Goal: Task Accomplishment & Management: Manage account settings

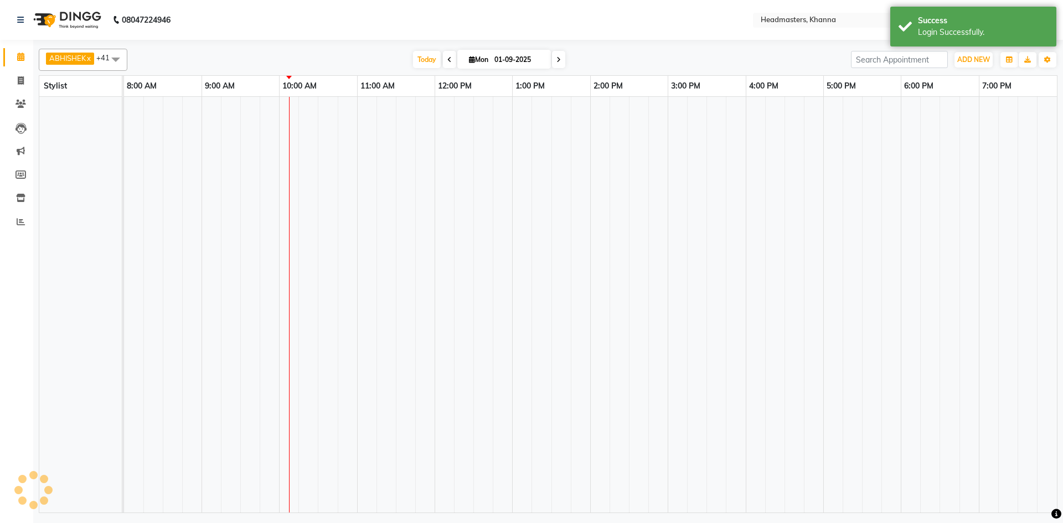
select select "en"
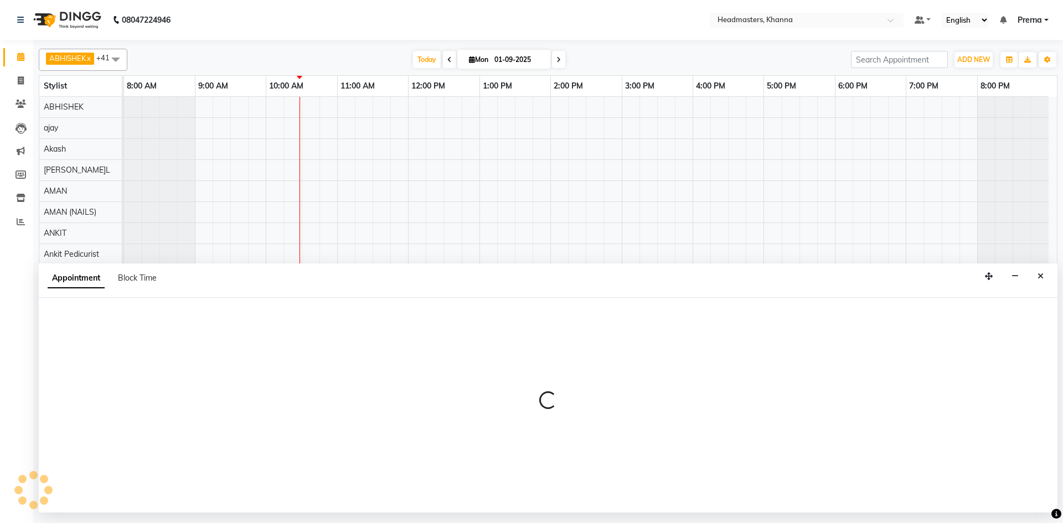
select select "63194"
select select "810"
select select "tentative"
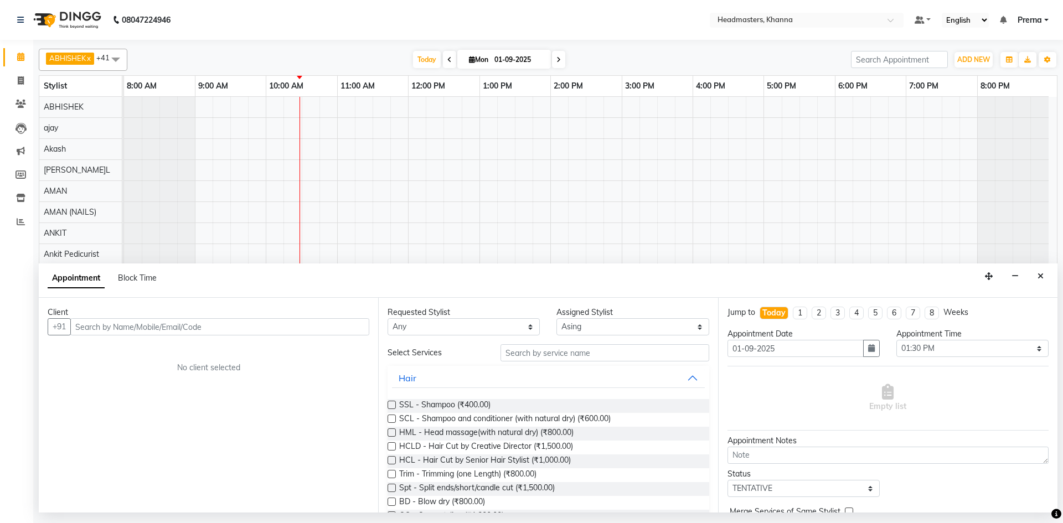
click at [178, 310] on div "Client" at bounding box center [209, 313] width 322 height 12
click at [179, 326] on input "text" at bounding box center [219, 326] width 299 height 17
click at [151, 337] on div "Client +91 No client selected" at bounding box center [208, 405] width 339 height 215
click at [154, 327] on input "text" at bounding box center [219, 326] width 299 height 17
click at [166, 302] on div "Client +91 No client selected" at bounding box center [208, 405] width 339 height 215
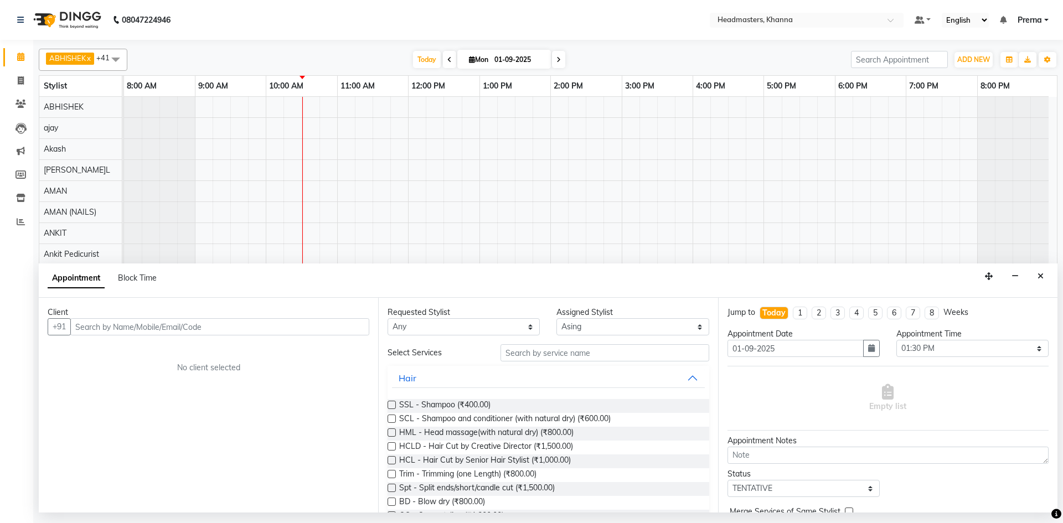
click at [639, 64] on div "Today Mon 01-09-2025" at bounding box center [489, 59] width 713 height 17
click at [117, 330] on input "text" at bounding box center [219, 326] width 299 height 17
click at [151, 333] on input "text" at bounding box center [219, 326] width 299 height 17
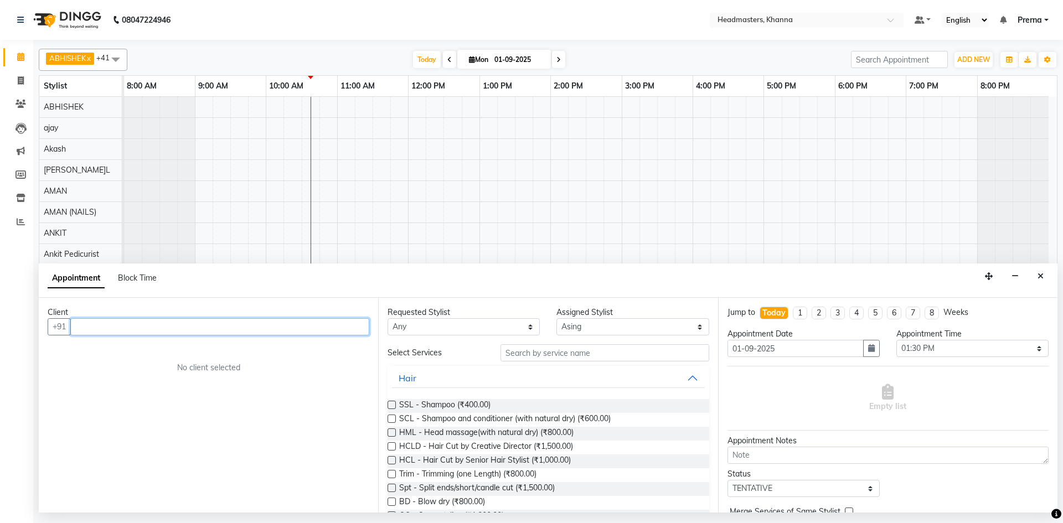
click at [276, 332] on input "text" at bounding box center [219, 326] width 299 height 17
click at [169, 349] on ngb-highlight "8437270717" at bounding box center [185, 350] width 55 height 11
type input "8437270717"
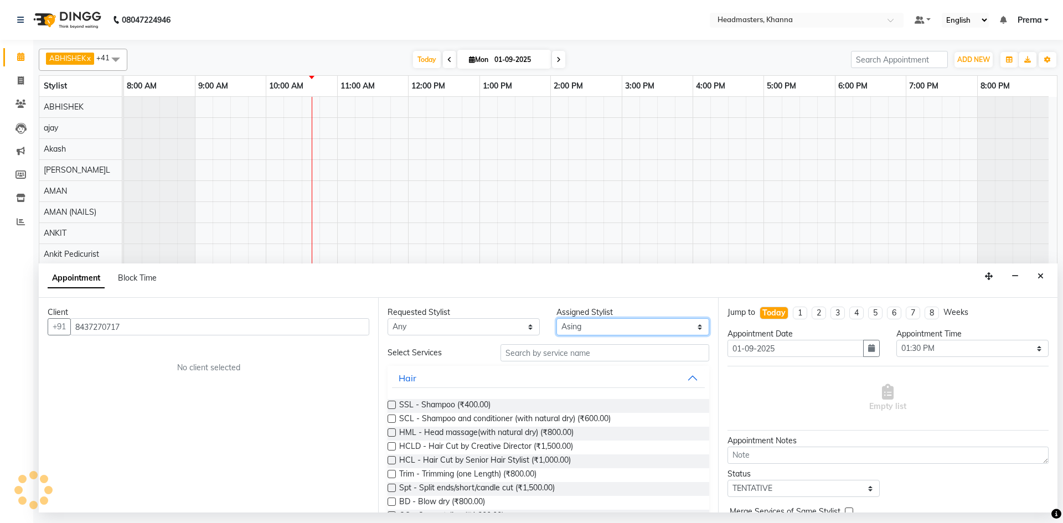
click at [611, 326] on select "Select ABHISHEK ajay Akash AKHIL AMAN AMAN (NAILS) ANKIT Ankit Pedicurist Asing…" at bounding box center [633, 326] width 152 height 17
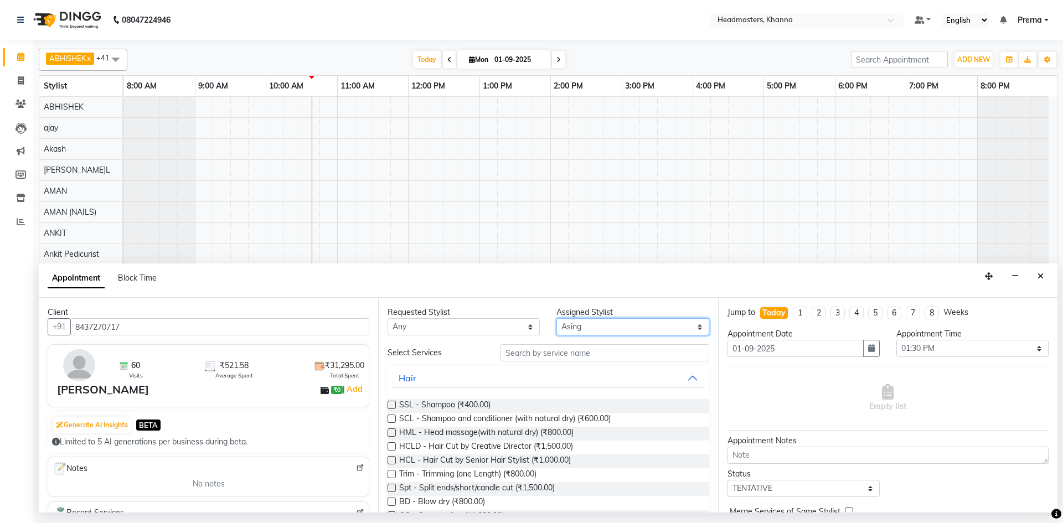
select select "63193"
click at [557, 318] on select "Select ABHISHEK ajay Akash AKHIL AMAN AMAN (NAILS) ANKIT Ankit Pedicurist Asing…" at bounding box center [633, 326] width 152 height 17
click at [557, 353] on input "text" at bounding box center [605, 352] width 209 height 17
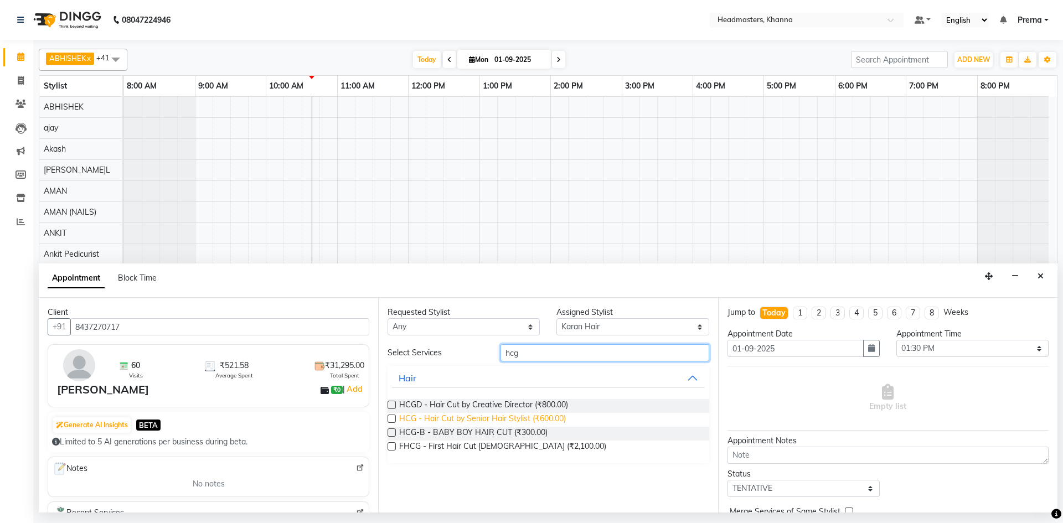
type input "hcg"
click at [551, 420] on span "HCG - Hair Cut by Senior Hair Stylist (₹600.00)" at bounding box center [482, 420] width 167 height 14
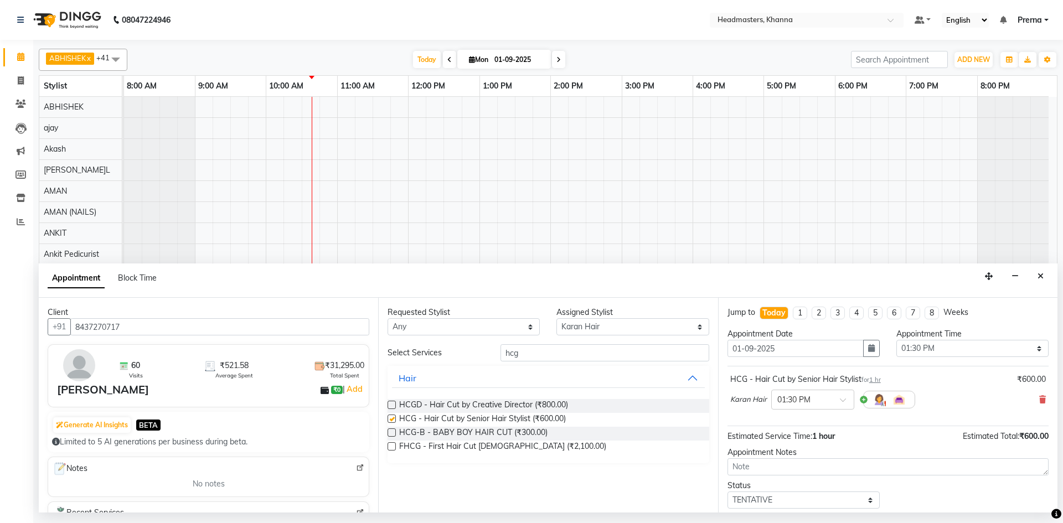
checkbox input "false"
click at [985, 340] on select "Select 09:00 AM 09:15 AM 09:30 AM 09:45 AM 10:00 AM 10:15 AM 10:30 AM 10:45 AM …" at bounding box center [972, 348] width 152 height 17
select select "630"
click at [896, 340] on select "Select 09:00 AM 09:15 AM 09:30 AM 09:45 AM 10:00 AM 10:15 AM 10:30 AM 10:45 AM …" at bounding box center [972, 348] width 152 height 17
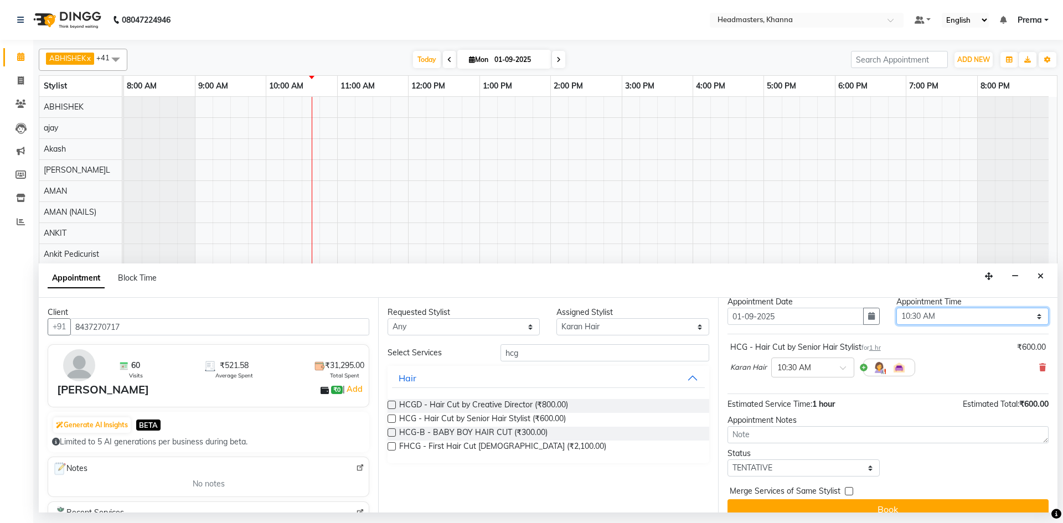
scroll to position [48, 0]
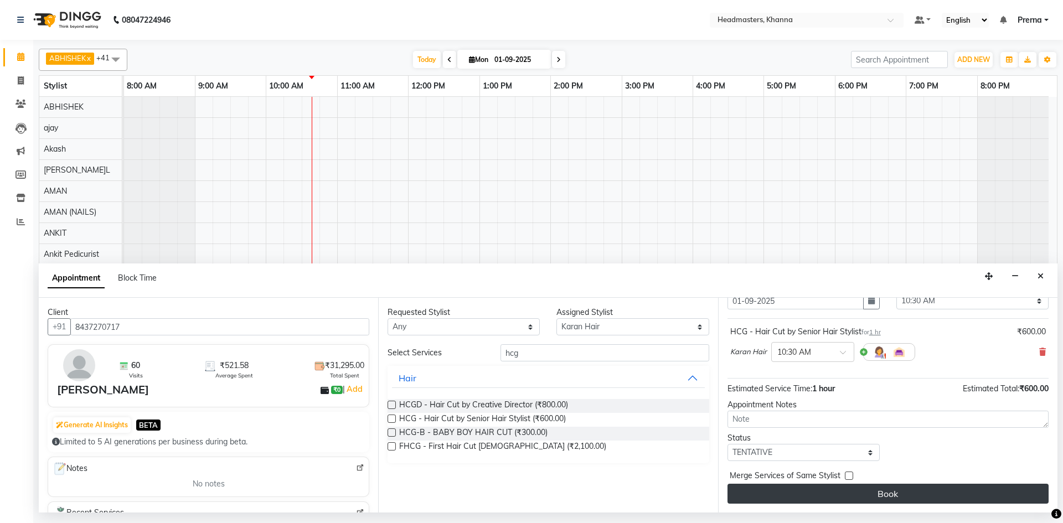
click at [934, 503] on button "Book" at bounding box center [888, 494] width 321 height 20
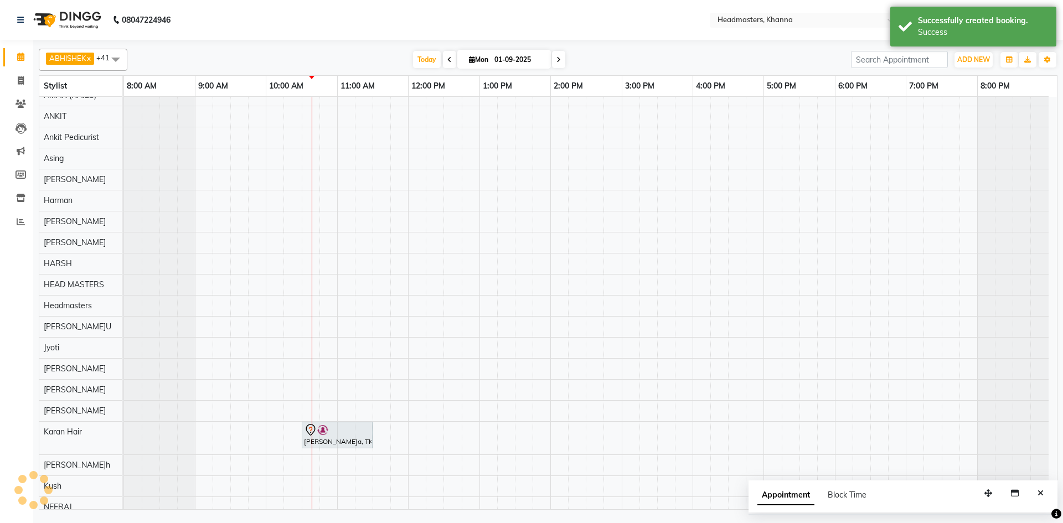
scroll to position [277, 0]
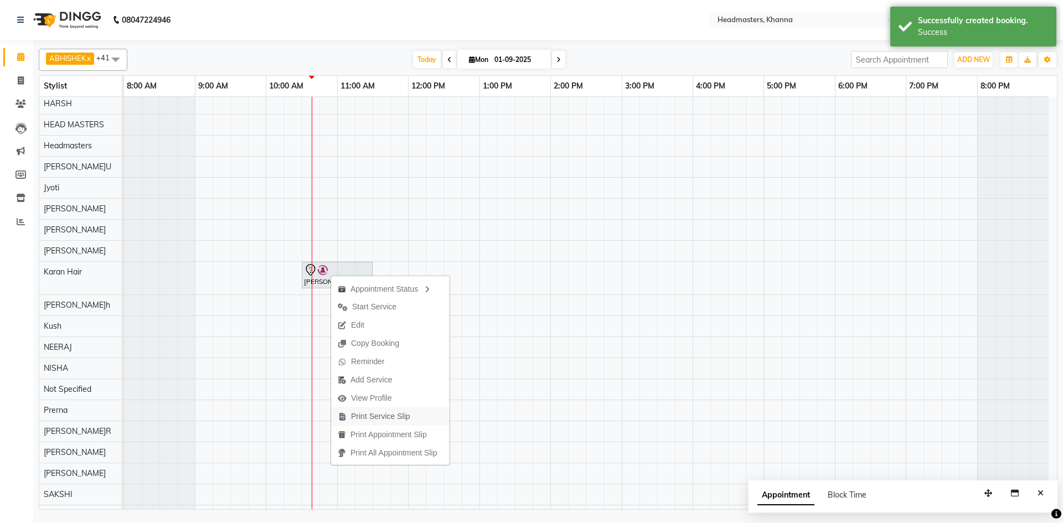
click at [398, 422] on span "Print Service Slip" at bounding box center [380, 417] width 59 height 12
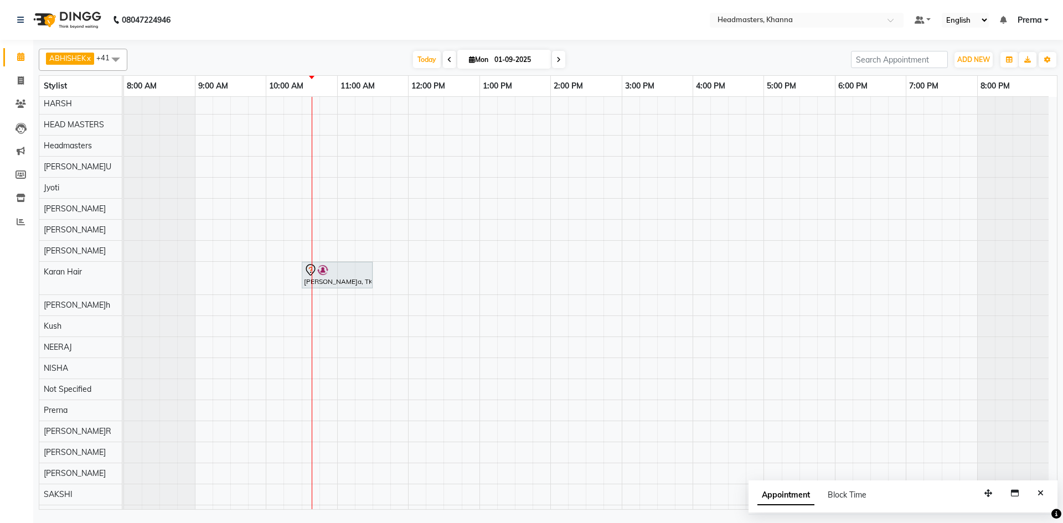
drag, startPoint x: 450, startPoint y: 23, endPoint x: 450, endPoint y: 36, distance: 13.3
click at [450, 23] on nav "08047224946 Select Location × Headmasters, Khanna Default Panel My Panel Englis…" at bounding box center [531, 20] width 1063 height 40
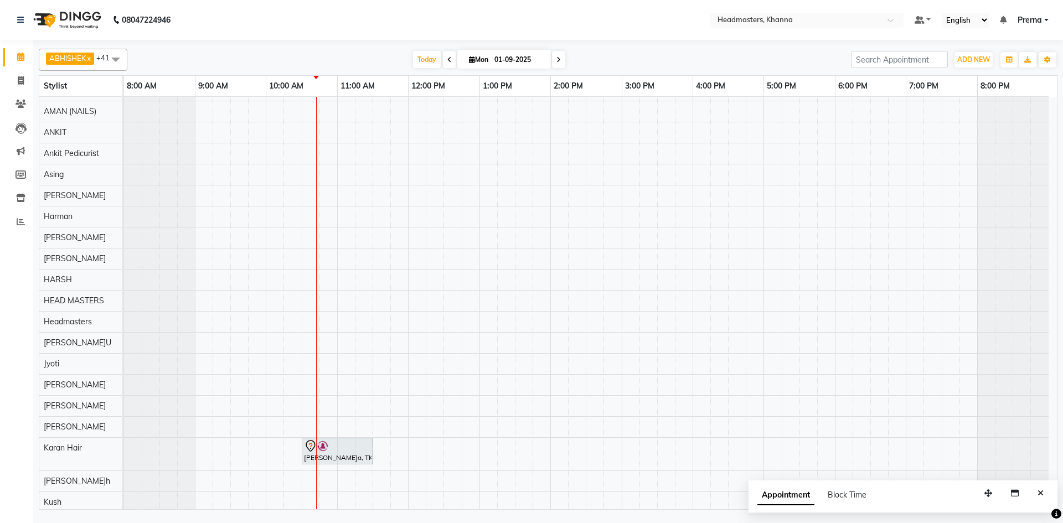
scroll to position [332, 0]
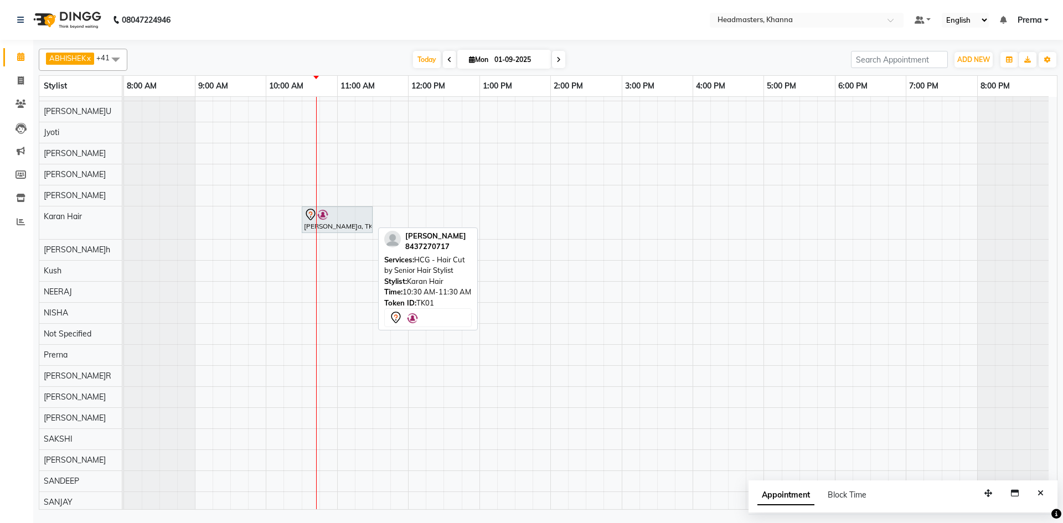
click at [341, 220] on div at bounding box center [337, 214] width 66 height 13
select select "7"
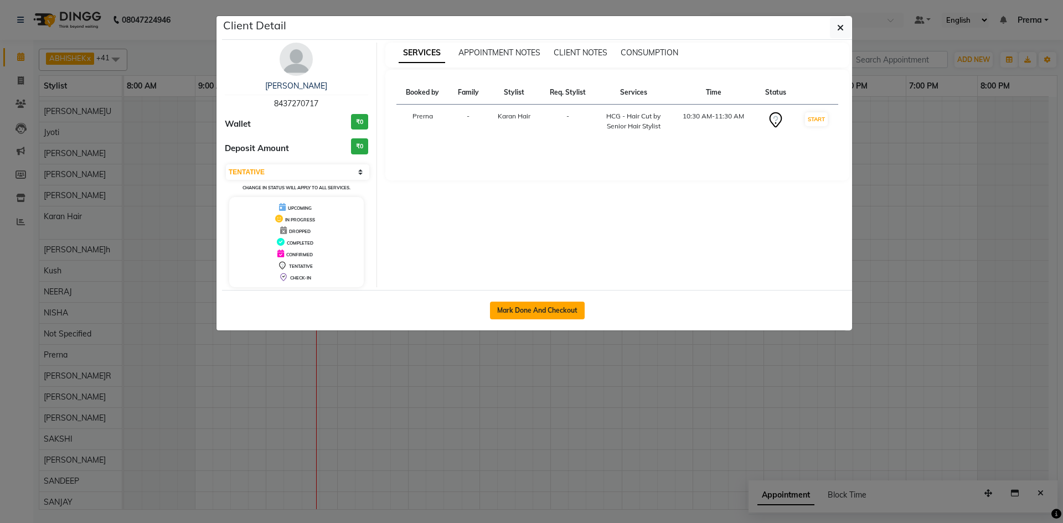
click at [543, 312] on button "Mark Done And Checkout" at bounding box center [537, 311] width 95 height 18
select select "service"
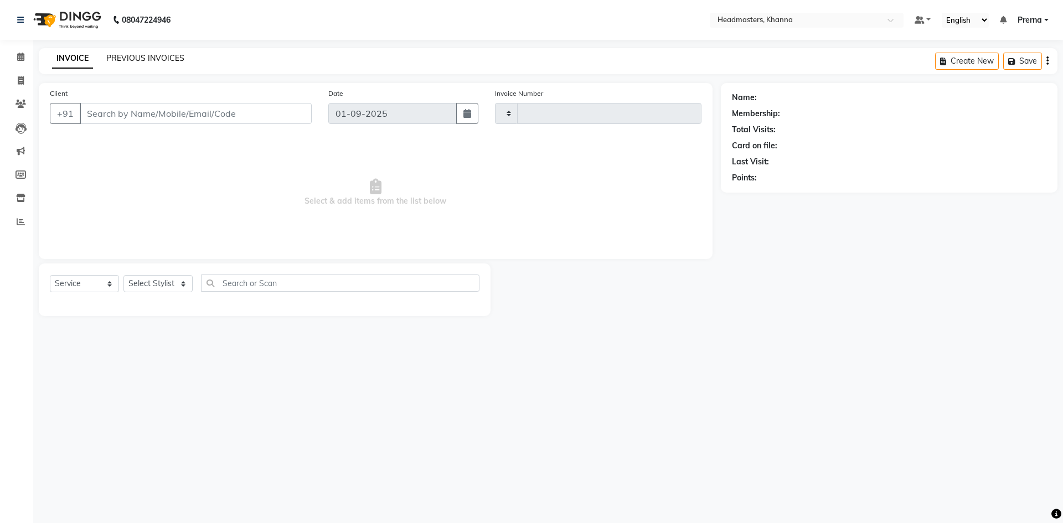
type input "5458"
select select "7138"
type input "8437270717"
select select "63193"
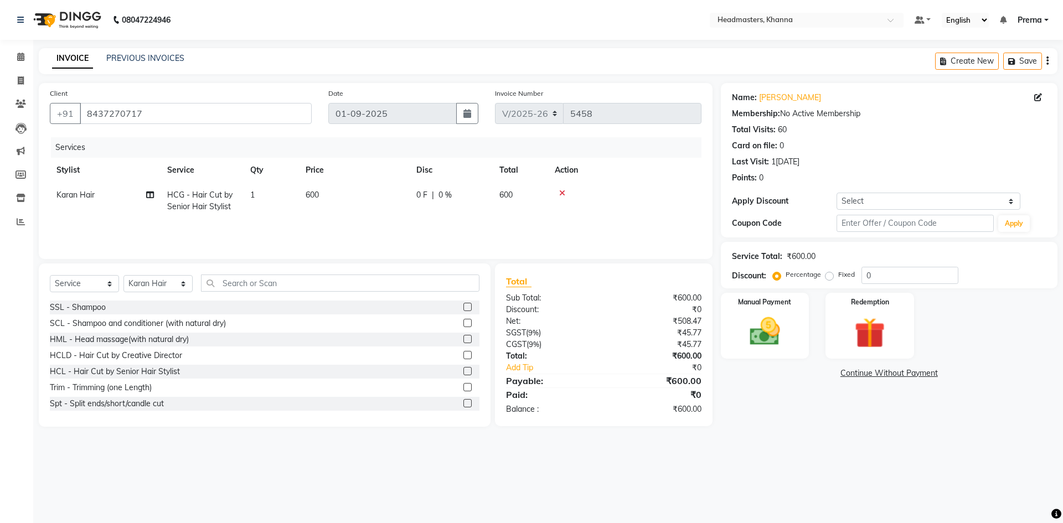
click at [355, 177] on th "Price" at bounding box center [354, 170] width 111 height 25
click at [318, 209] on td "600" at bounding box center [354, 201] width 111 height 37
select select "63193"
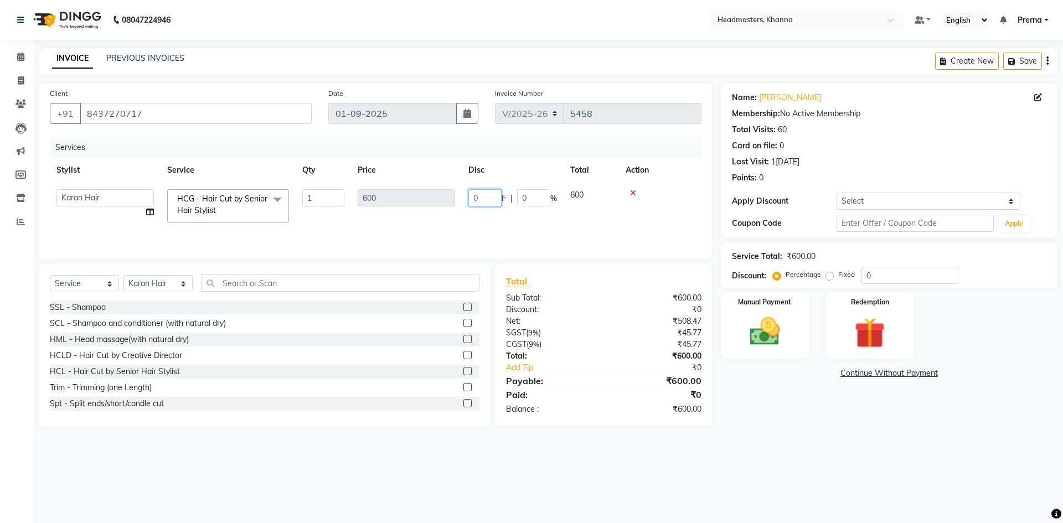
click at [495, 197] on input "0" at bounding box center [484, 197] width 33 height 17
click at [18, 56] on icon at bounding box center [20, 57] width 7 height 8
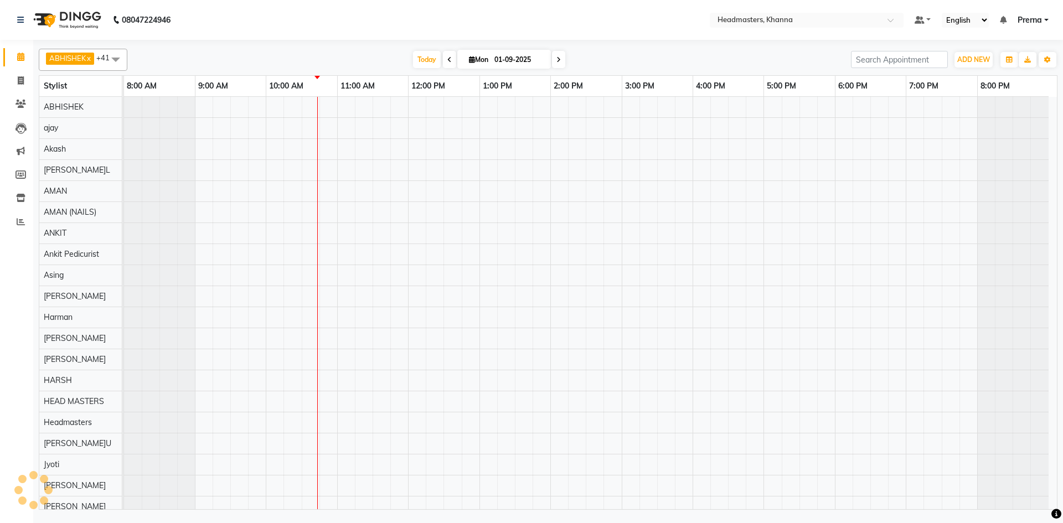
scroll to position [55, 0]
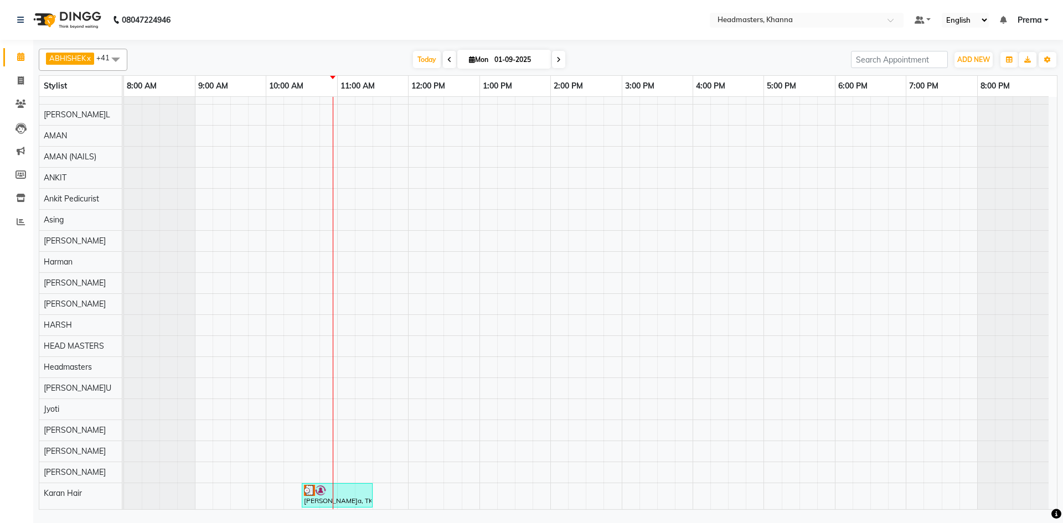
click at [342, 52] on div "Today Mon 01-09-2025" at bounding box center [489, 59] width 713 height 17
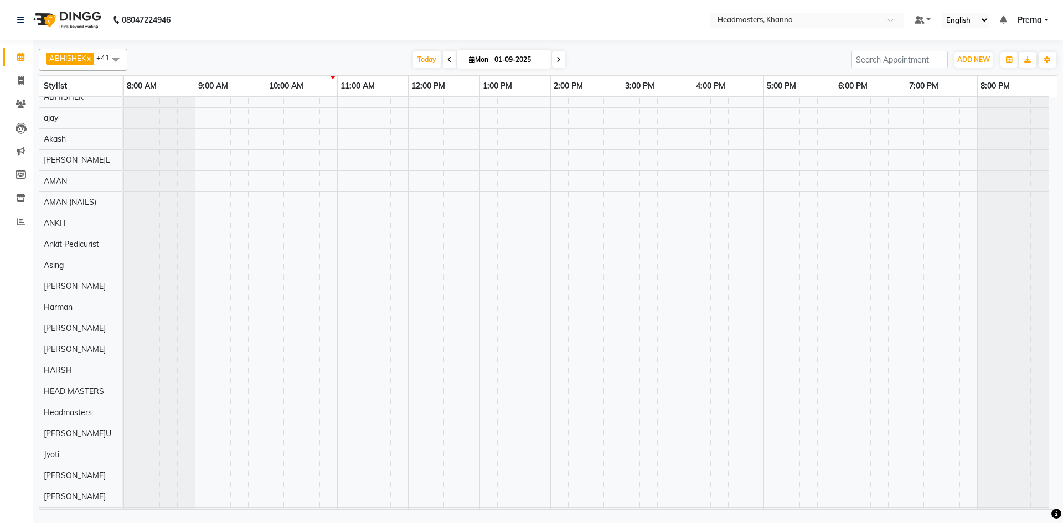
scroll to position [0, 0]
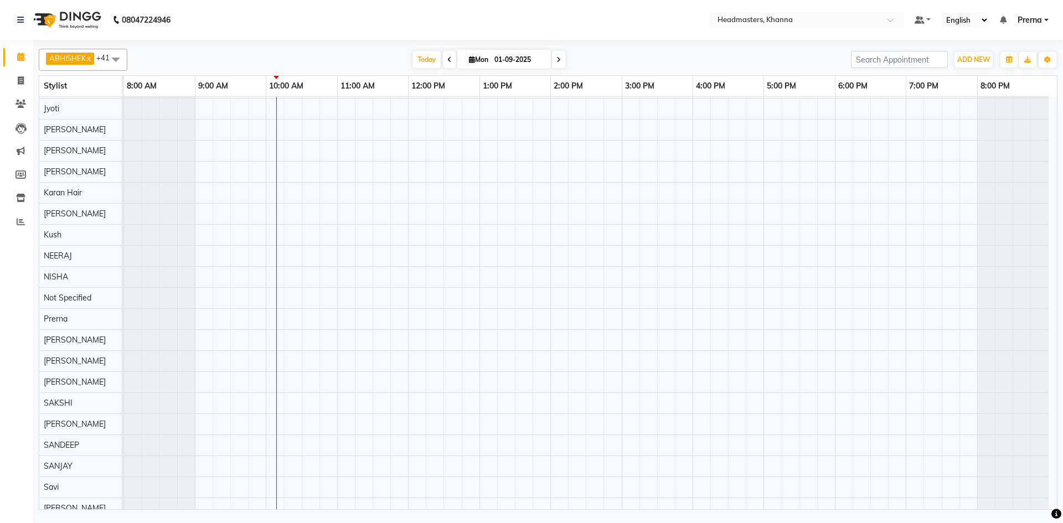
scroll to position [471, 0]
